Goal: Find specific page/section: Find specific page/section

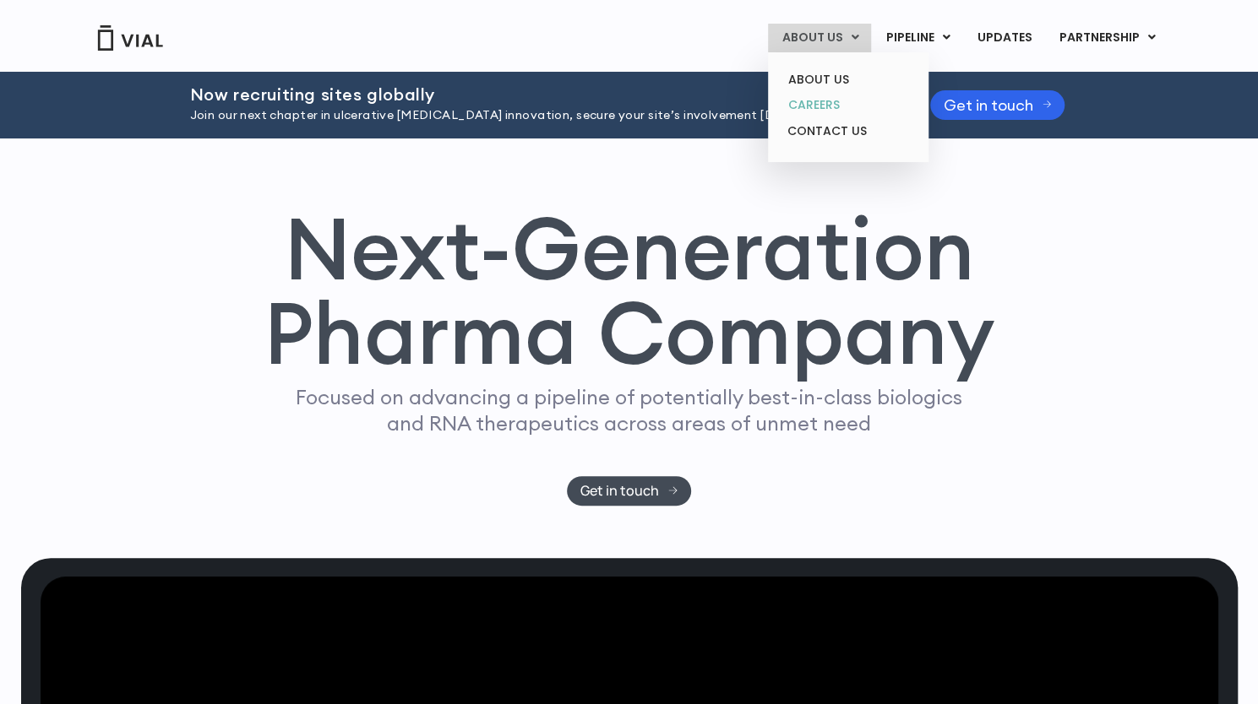
click at [828, 104] on link "CAREERS" at bounding box center [848, 105] width 148 height 26
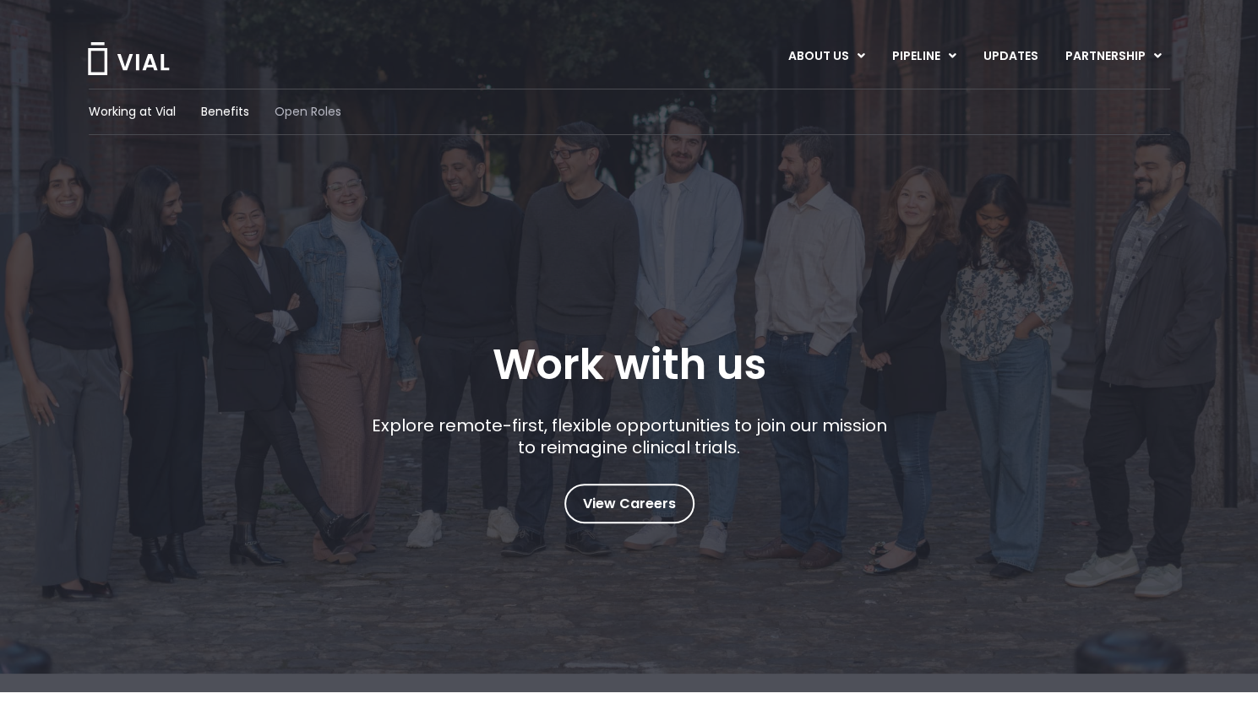
click at [321, 111] on span "Open Roles" at bounding box center [307, 112] width 67 height 18
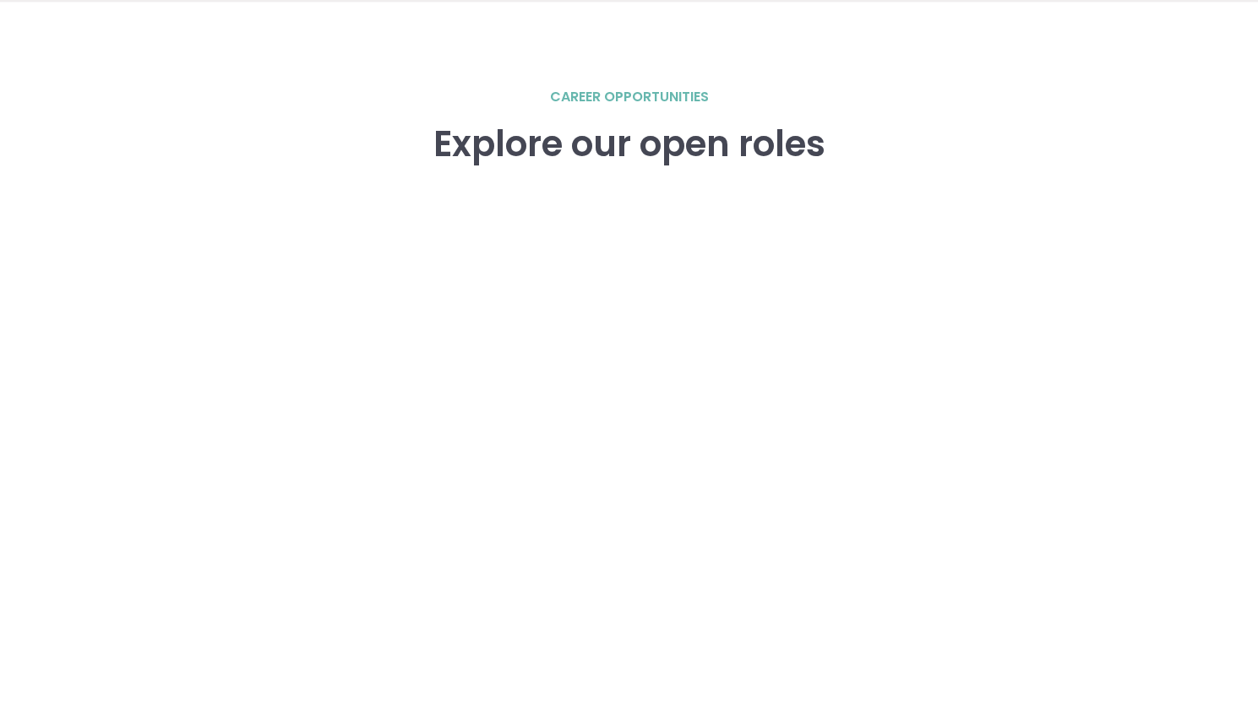
scroll to position [2337, 0]
